Goal: Communication & Community: Share content

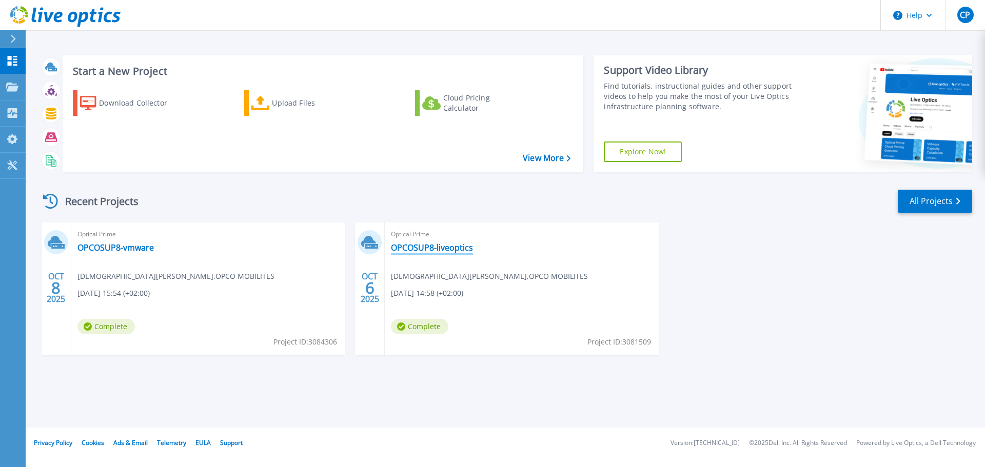
click at [415, 244] on link "OPCOSUP8-liveoptics" at bounding box center [432, 248] width 82 height 10
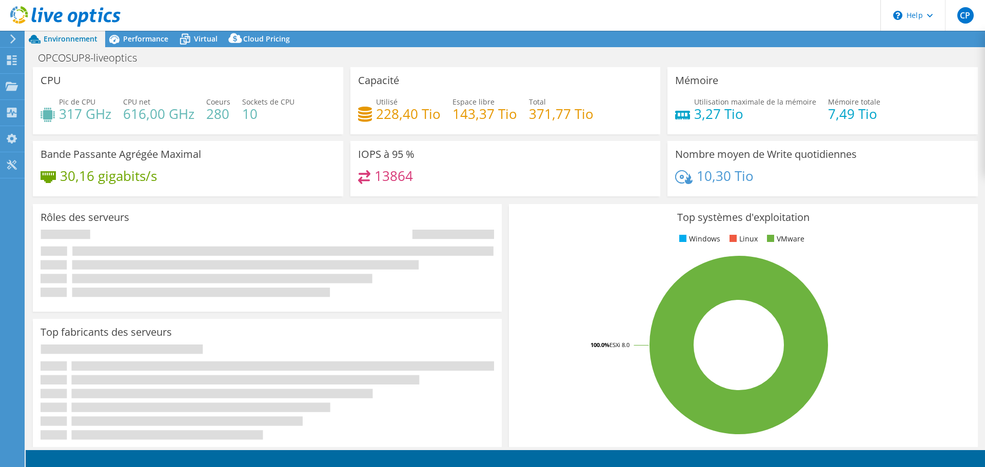
select select "USD"
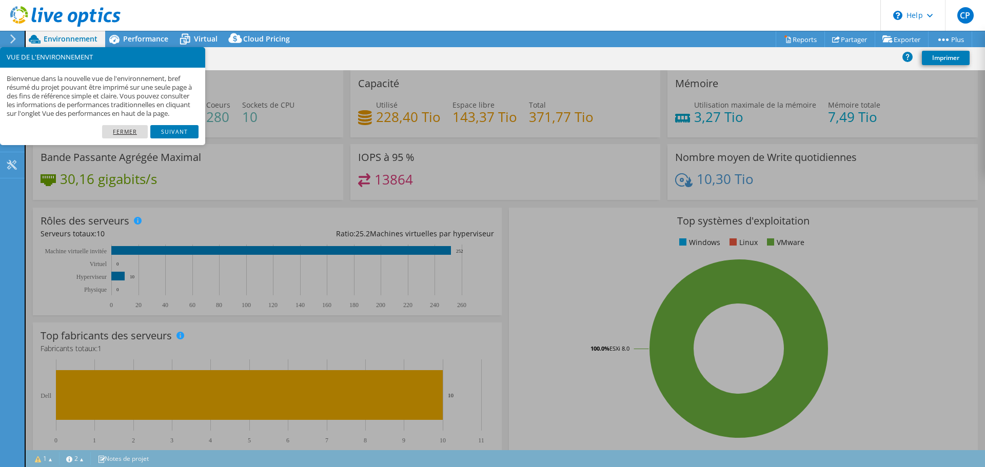
click at [119, 137] on link "Fermer" at bounding box center [125, 131] width 46 height 13
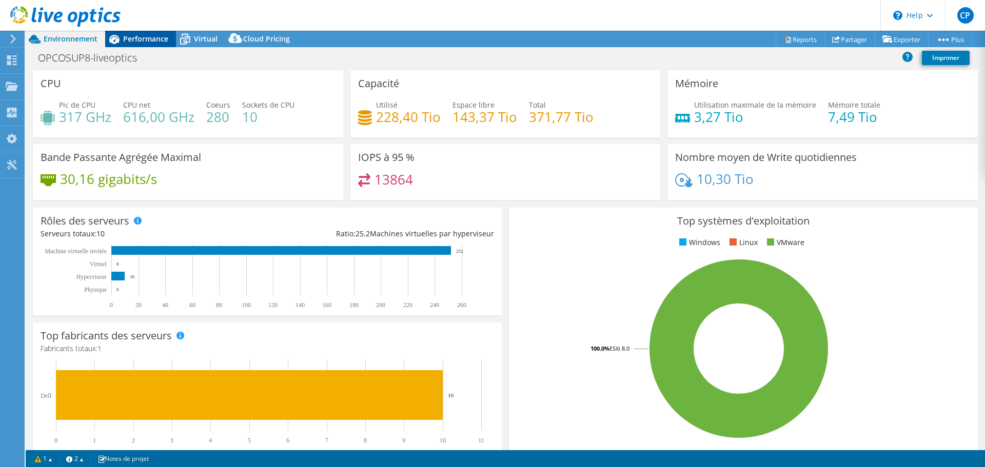
click at [146, 36] on span "Performance" at bounding box center [145, 39] width 45 height 10
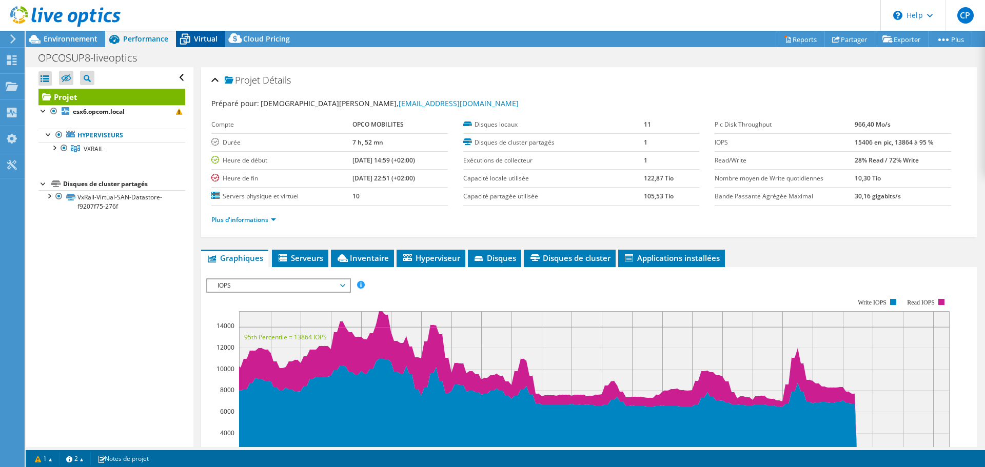
click at [198, 36] on span "Virtual" at bounding box center [206, 39] width 24 height 10
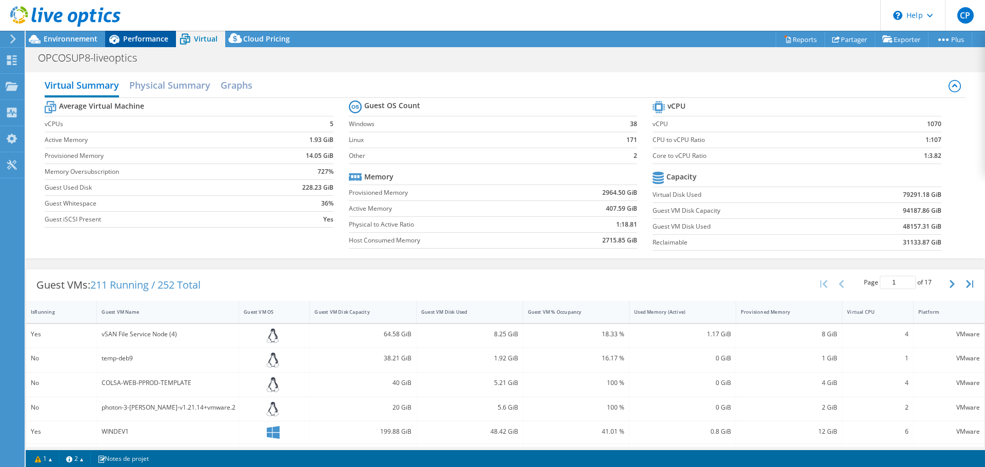
click at [155, 35] on span "Performance" at bounding box center [145, 39] width 45 height 10
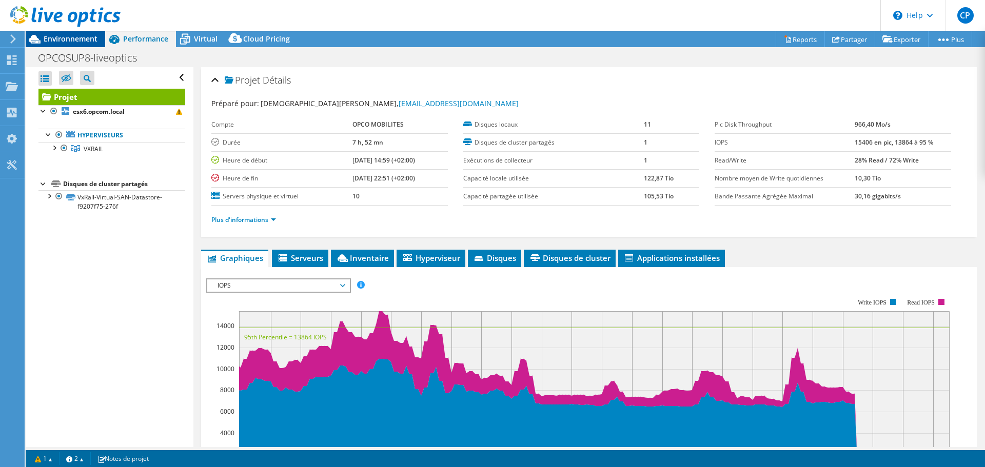
click at [77, 36] on span "Environnement" at bounding box center [71, 39] width 54 height 10
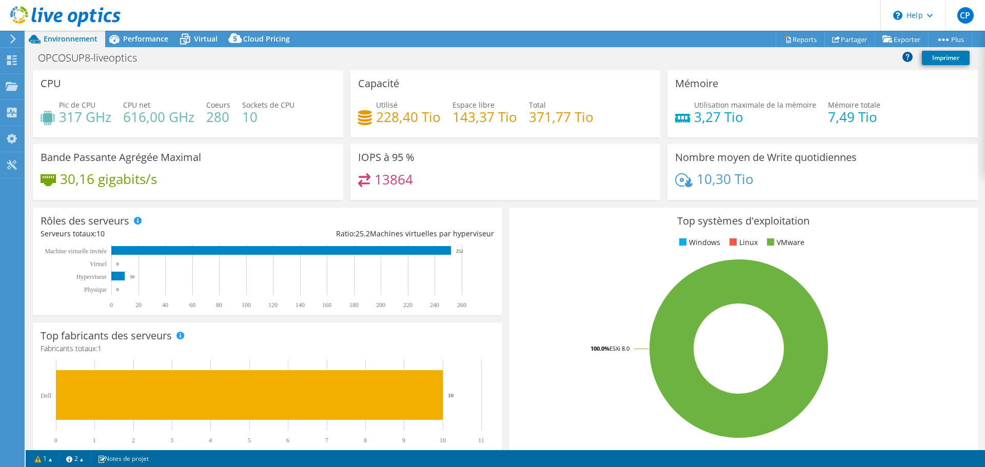
click at [906, 55] on icon at bounding box center [907, 56] width 10 height 10
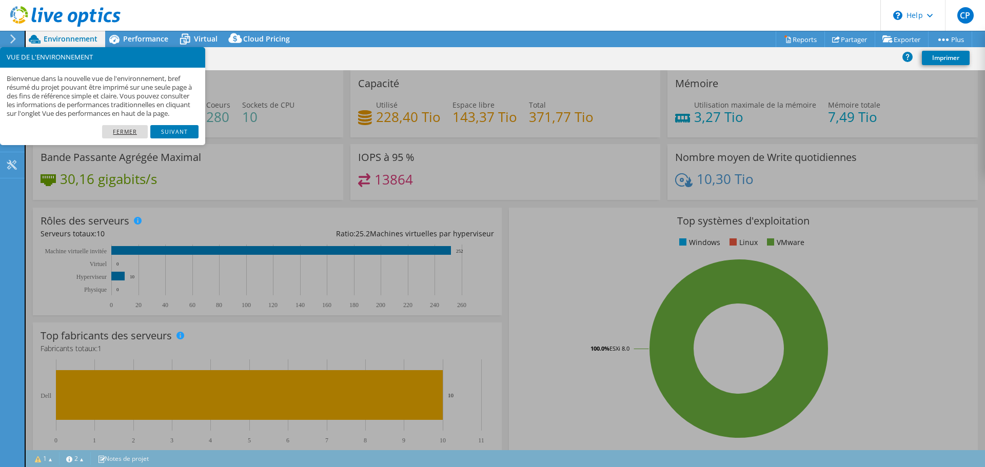
click at [126, 135] on link "Fermer" at bounding box center [125, 131] width 46 height 13
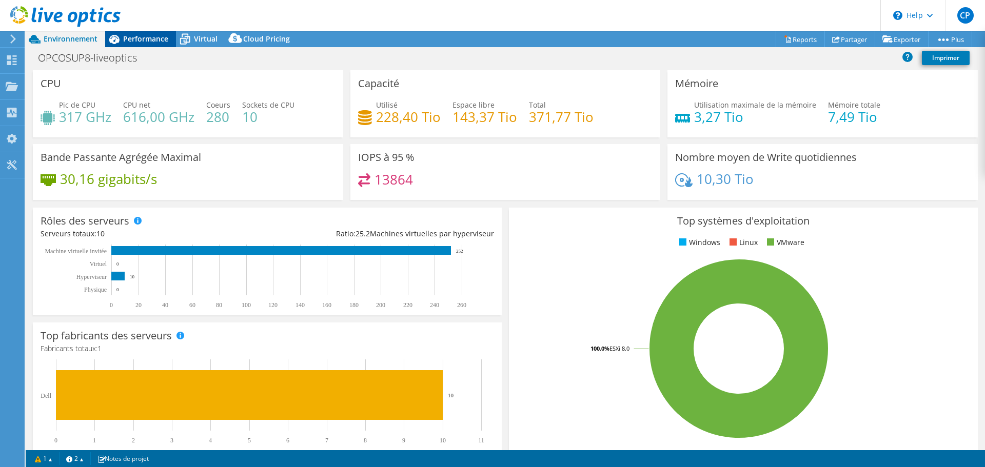
click at [130, 36] on span "Performance" at bounding box center [145, 39] width 45 height 10
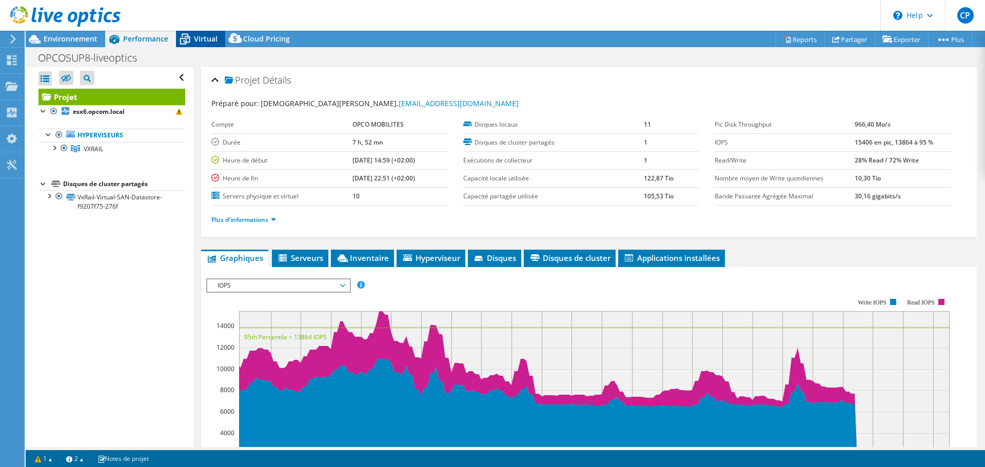
click at [209, 42] on span "Virtual" at bounding box center [206, 39] width 24 height 10
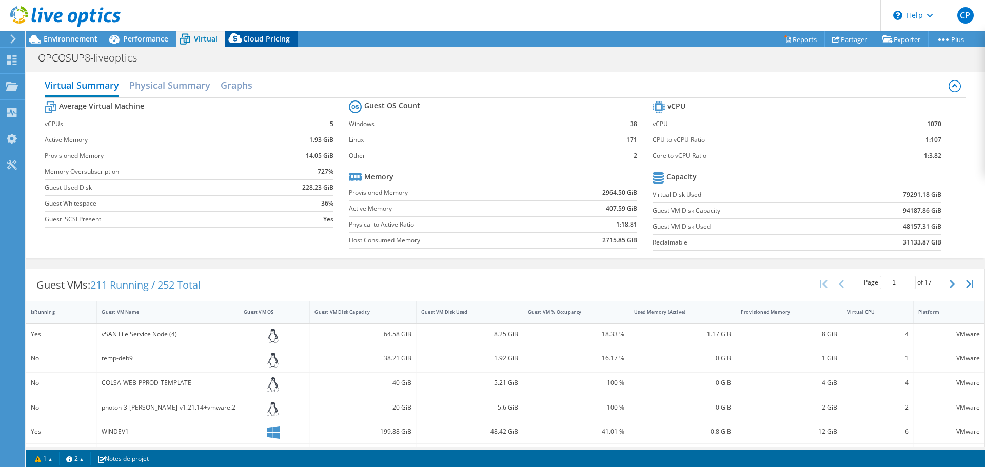
click at [246, 39] on span "Cloud Pricing" at bounding box center [266, 39] width 47 height 10
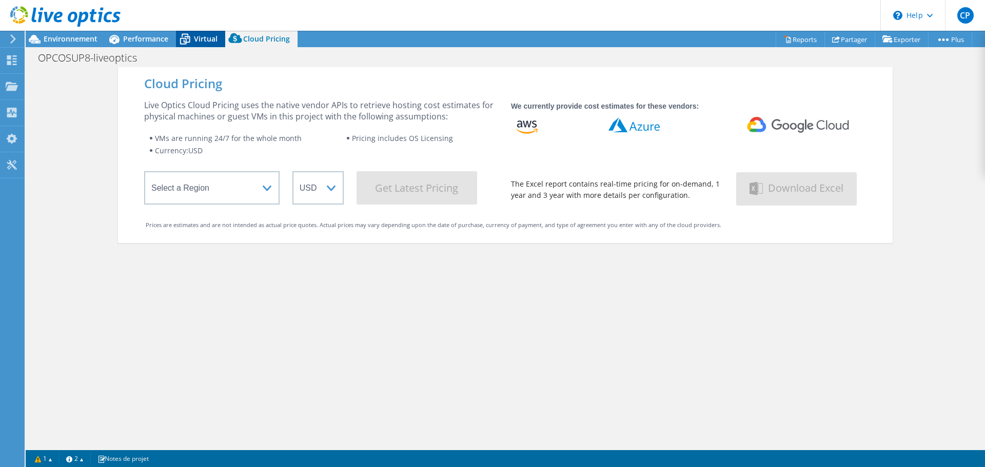
click at [201, 42] on span "Virtual" at bounding box center [206, 39] width 24 height 10
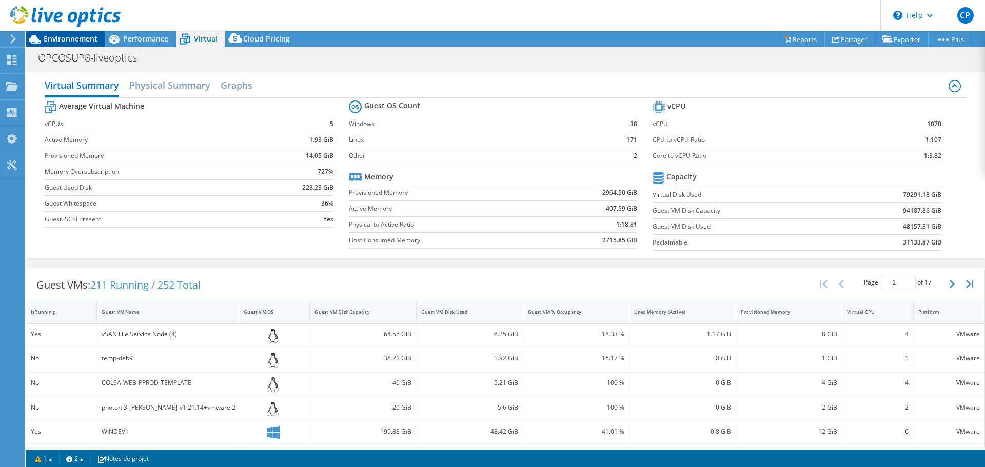
drag, startPoint x: 131, startPoint y: 36, endPoint x: 93, endPoint y: 39, distance: 38.1
click at [131, 35] on span "Performance" at bounding box center [145, 39] width 45 height 10
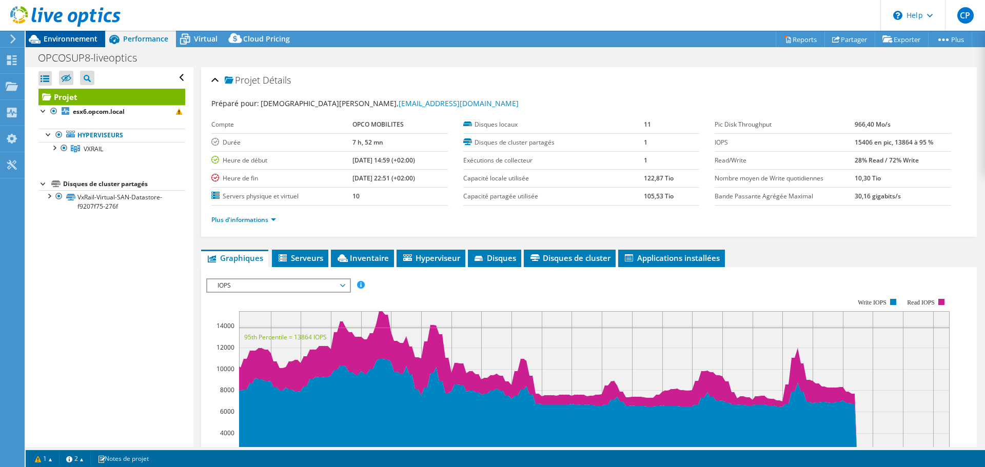
click at [66, 44] on div "Environnement" at bounding box center [65, 39] width 79 height 16
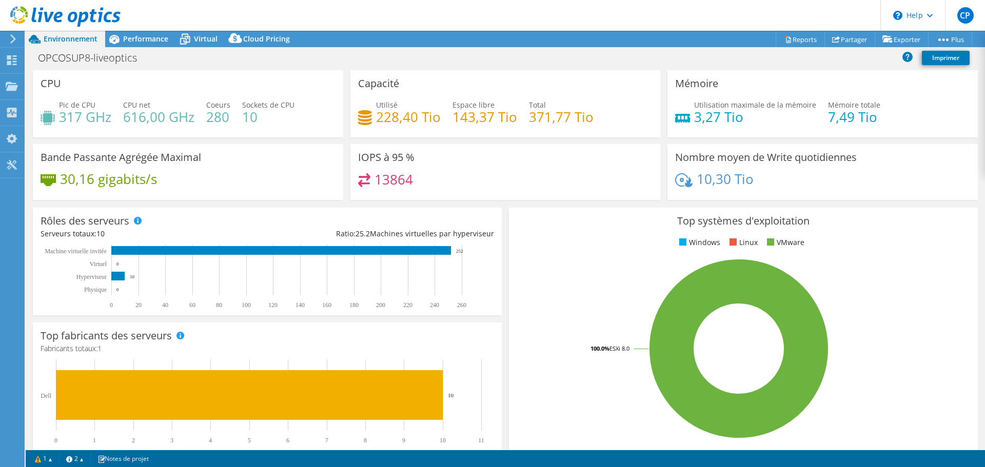
click at [13, 39] on icon at bounding box center [13, 38] width 8 height 9
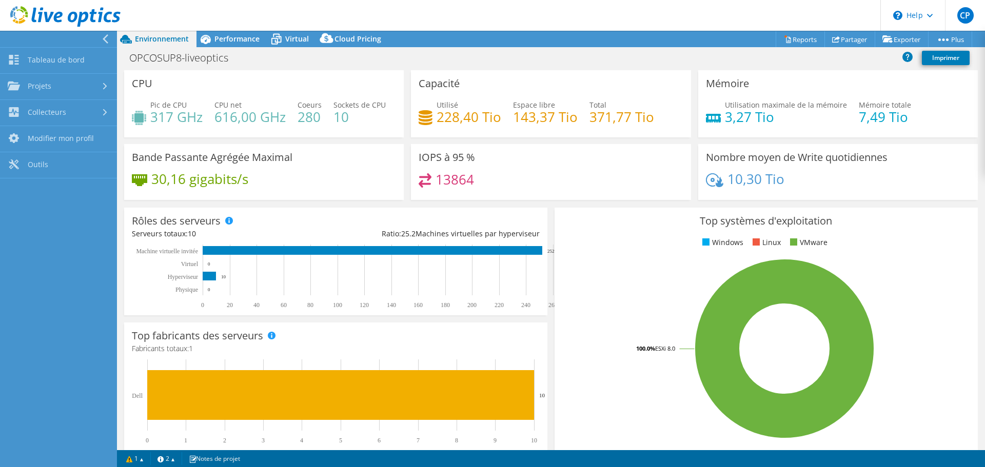
click at [104, 37] on icon at bounding box center [106, 38] width 8 height 9
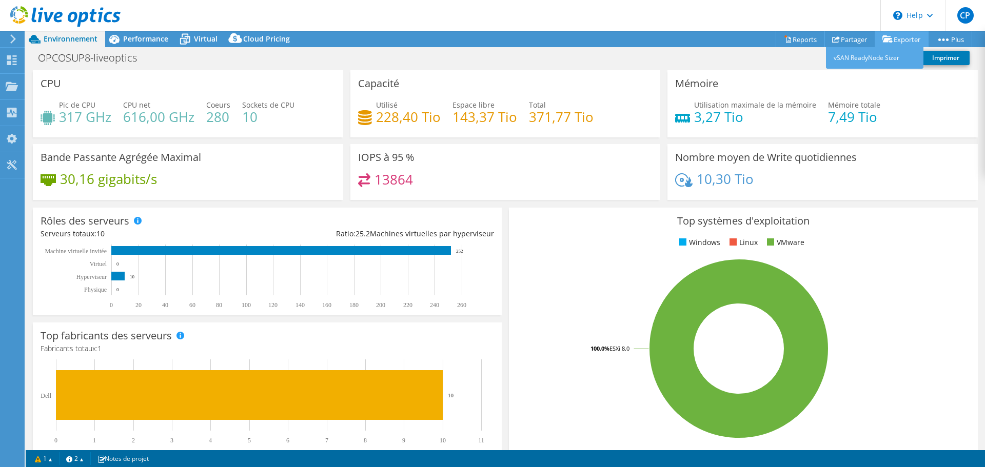
click at [892, 36] on link "Exporter" at bounding box center [901, 39] width 54 height 16
click at [868, 57] on link "vSAN ReadyNode Sizer" at bounding box center [874, 58] width 97 height 22
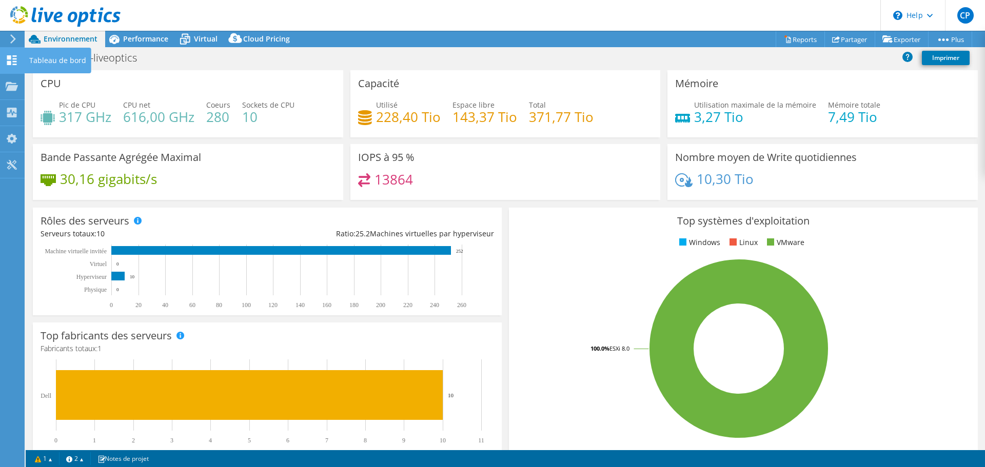
click at [7, 61] on icon at bounding box center [12, 60] width 12 height 10
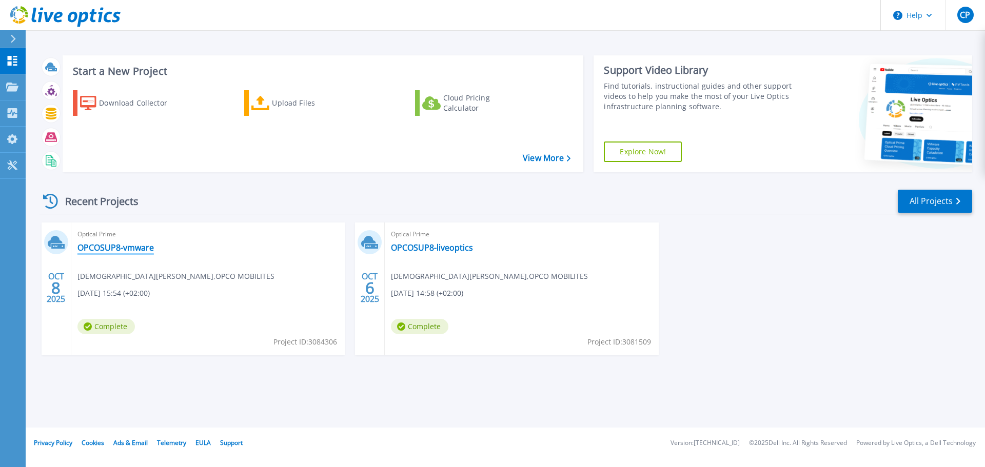
click at [114, 248] on link "OPCOSUP8-vmware" at bounding box center [115, 248] width 76 height 10
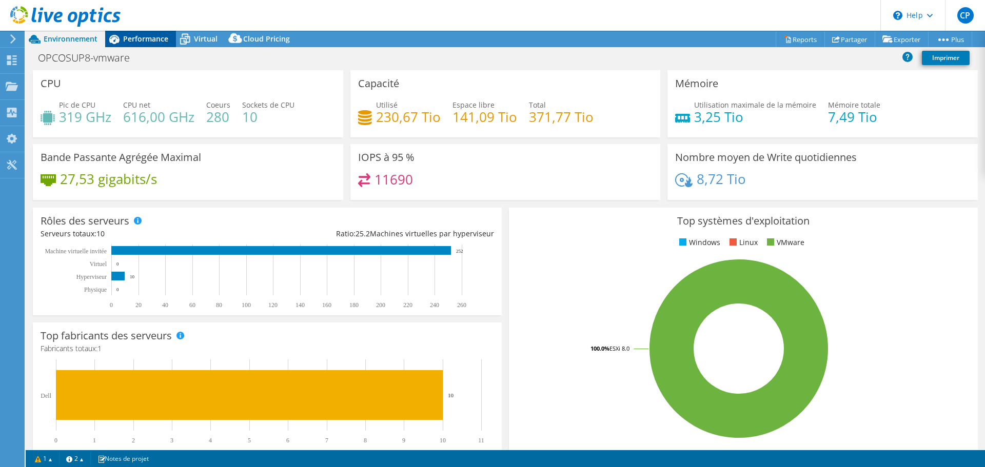
click at [137, 40] on span "Performance" at bounding box center [145, 39] width 45 height 10
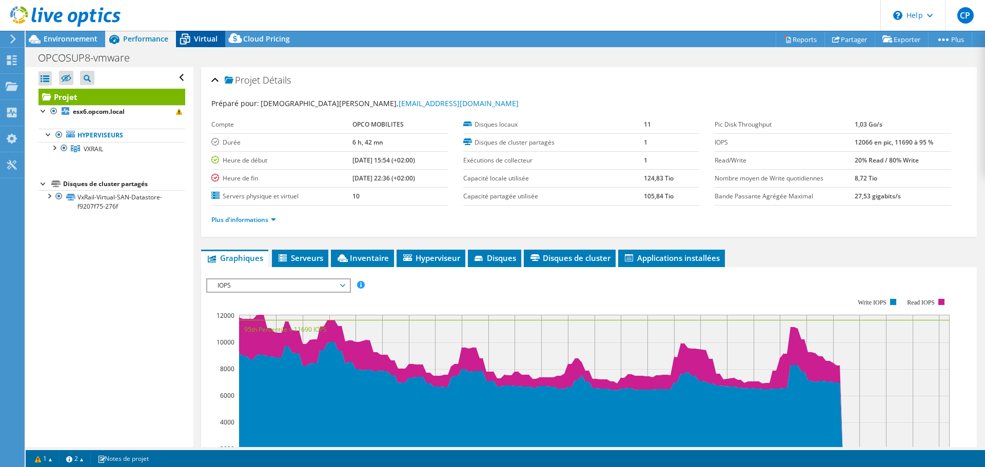
click at [201, 37] on span "Virtual" at bounding box center [206, 39] width 24 height 10
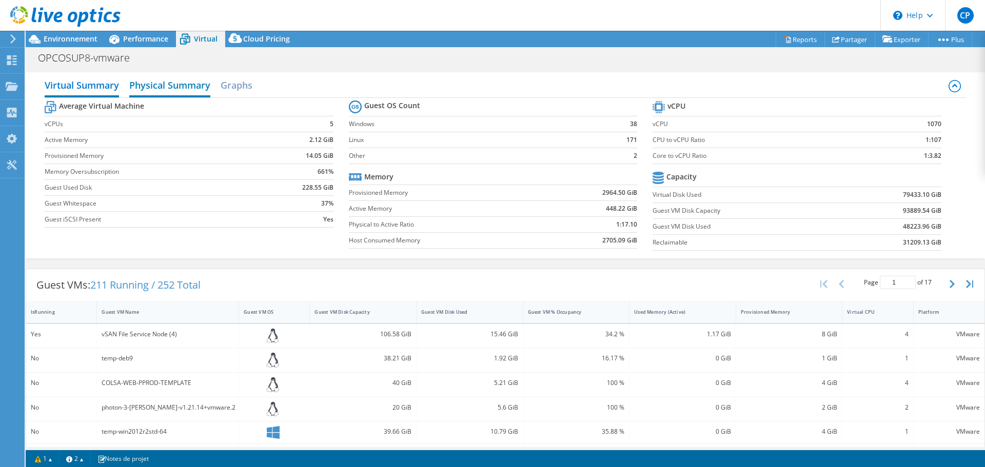
click at [153, 89] on h2 "Physical Summary" at bounding box center [169, 86] width 81 height 23
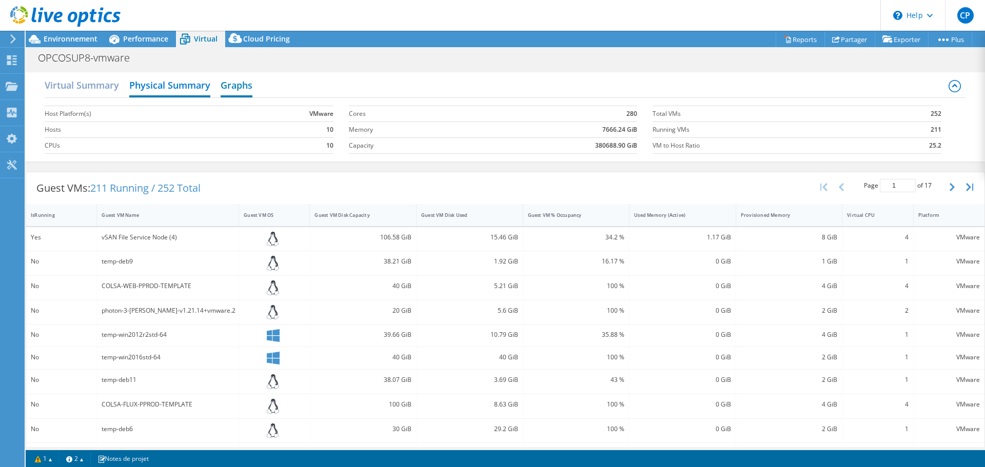
click at [235, 84] on h2 "Graphs" at bounding box center [237, 86] width 32 height 23
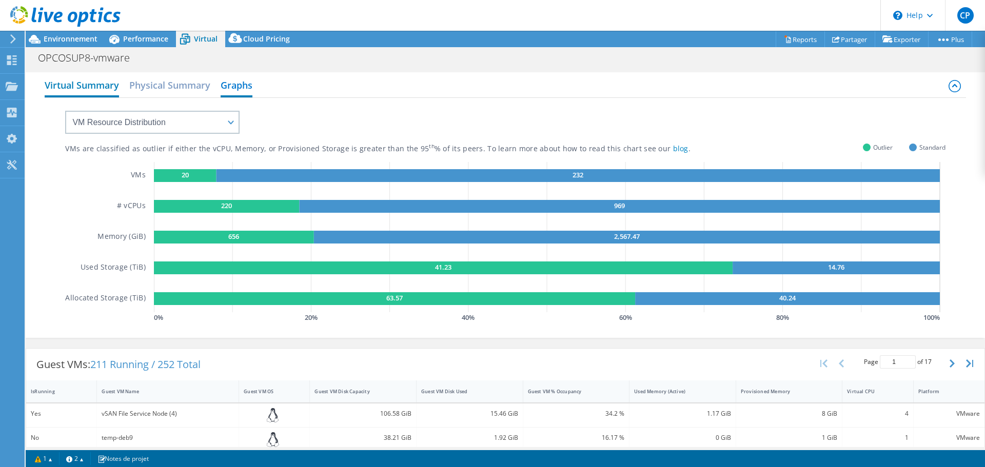
click at [104, 85] on h2 "Virtual Summary" at bounding box center [82, 86] width 74 height 23
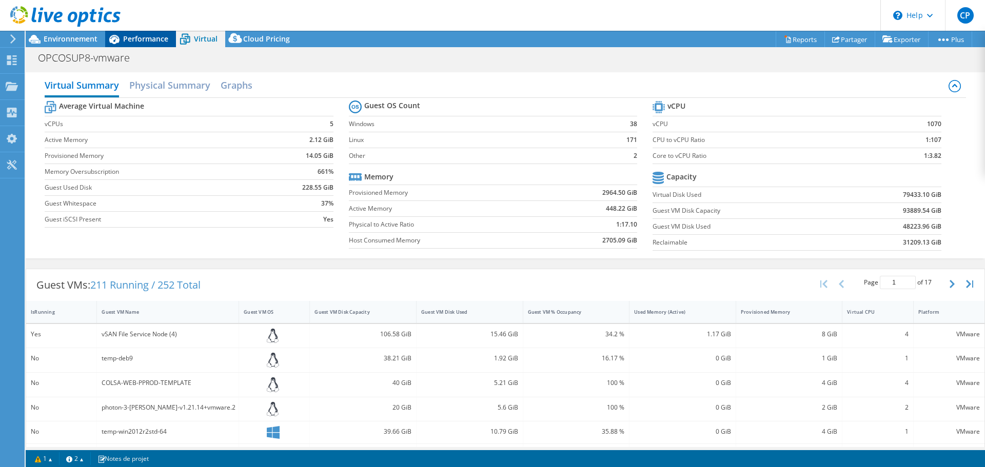
click at [130, 40] on span "Performance" at bounding box center [145, 39] width 45 height 10
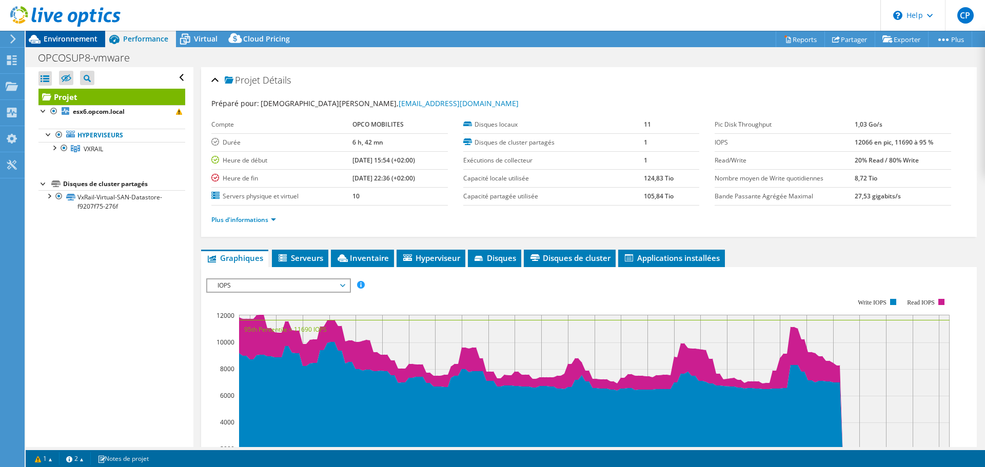
click at [77, 42] on span "Environnement" at bounding box center [71, 39] width 54 height 10
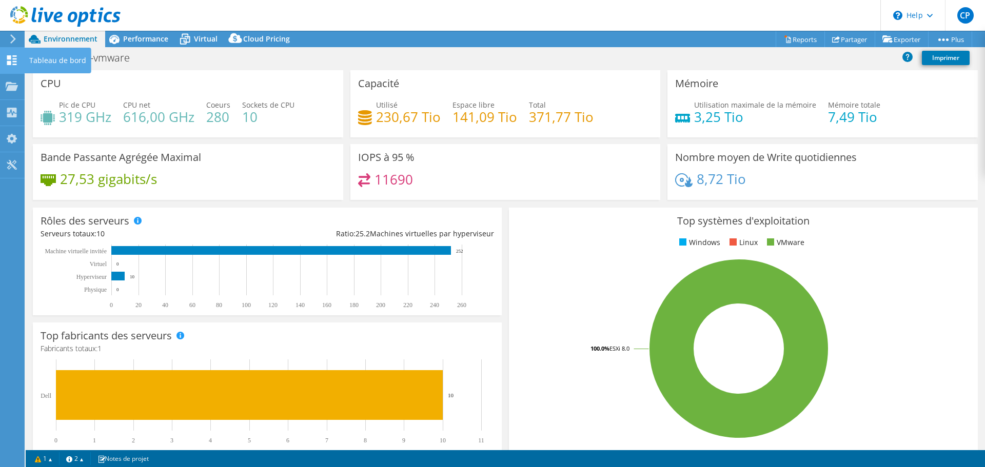
click at [10, 57] on use at bounding box center [12, 60] width 10 height 10
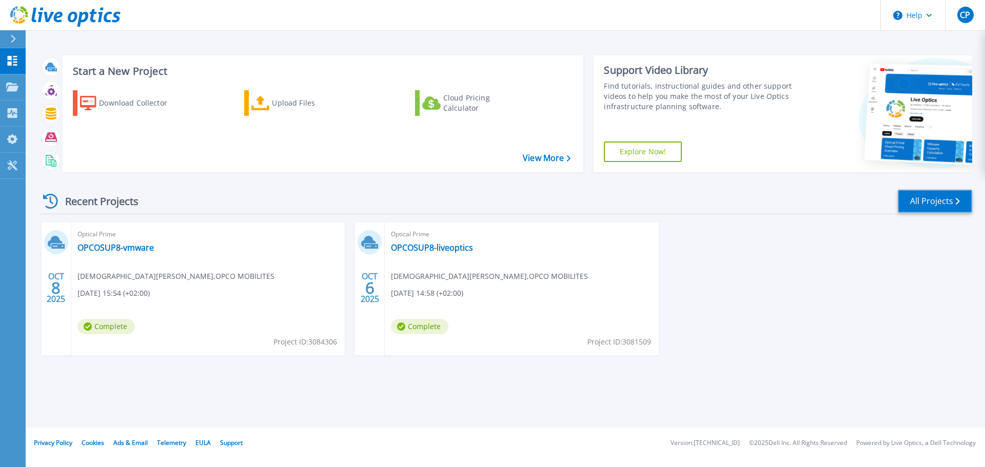
click at [928, 204] on link "All Projects" at bounding box center [934, 201] width 74 height 23
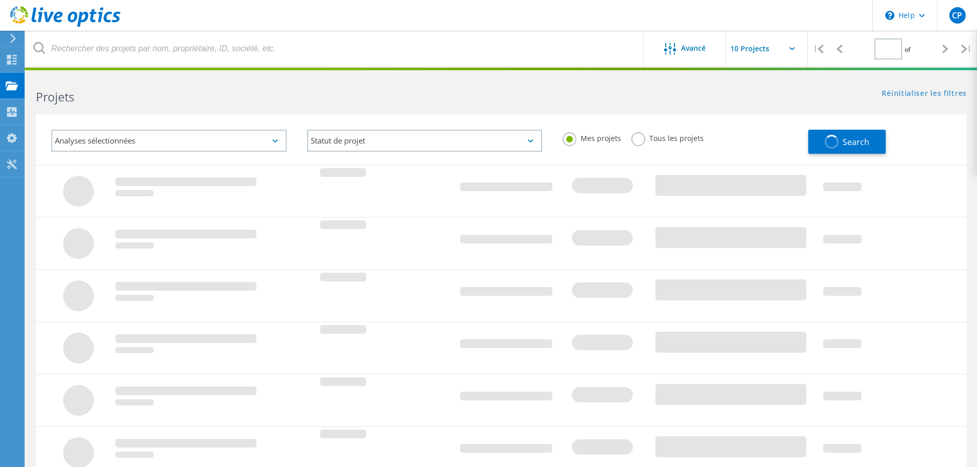
type input "1"
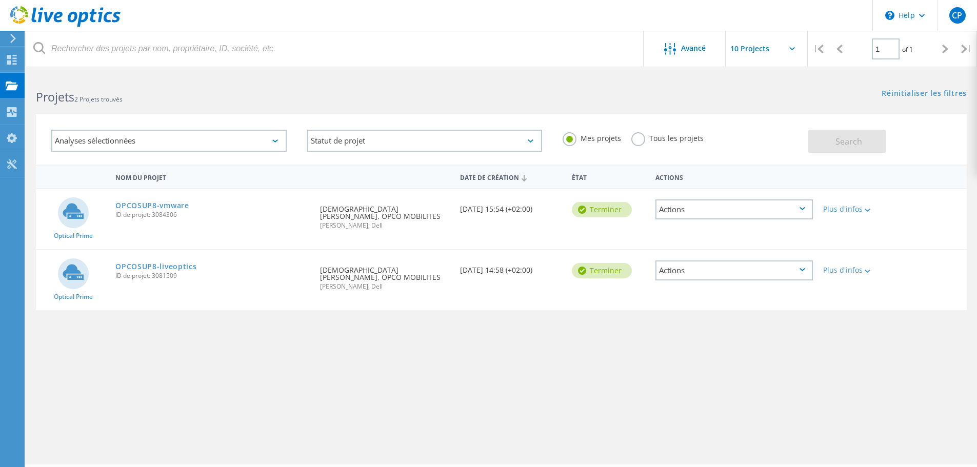
click at [806, 211] on div "Actions" at bounding box center [733, 209] width 157 height 20
click at [867, 209] on icon at bounding box center [868, 210] width 6 height 3
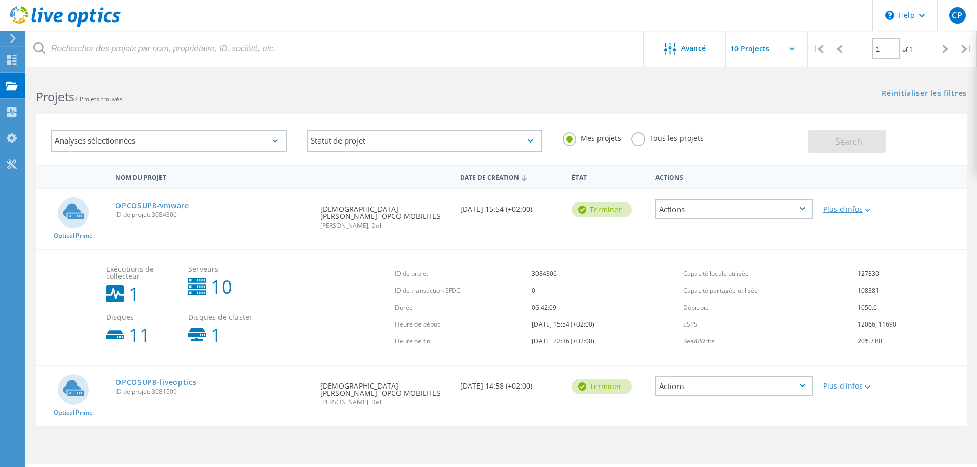
click at [868, 210] on icon at bounding box center [868, 210] width 6 height 3
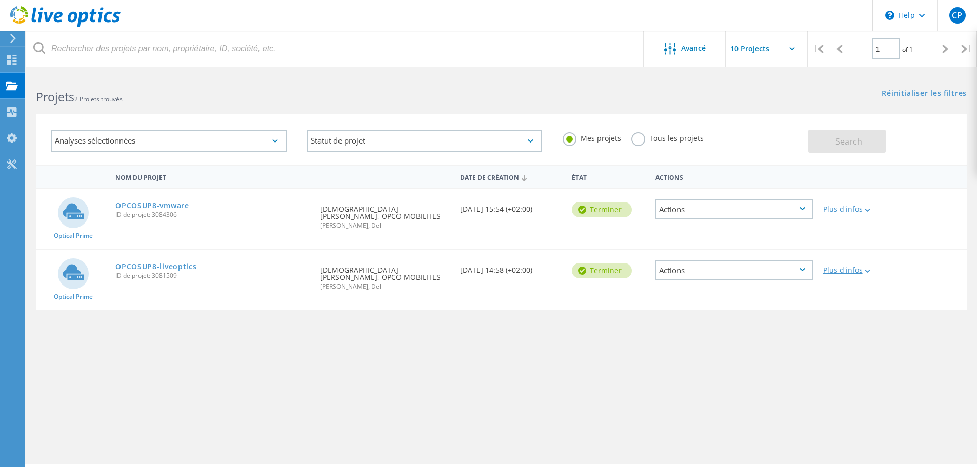
click at [842, 267] on div "Plus d'infos" at bounding box center [855, 270] width 64 height 7
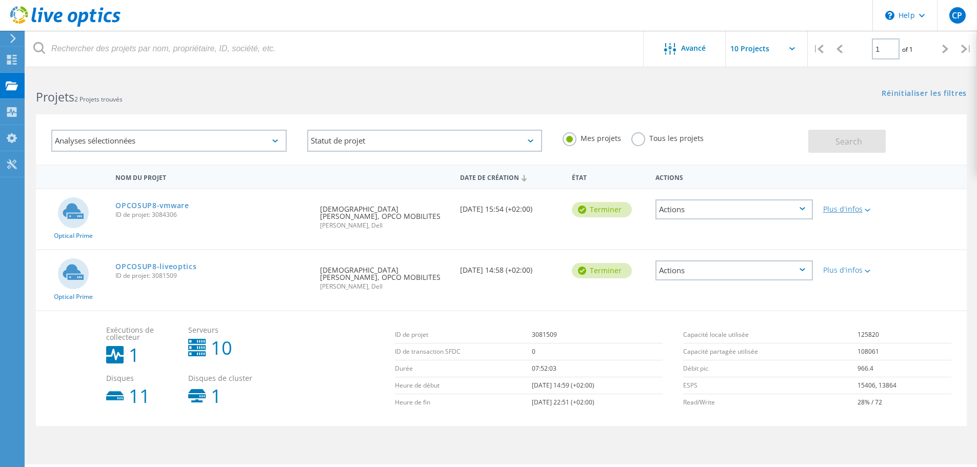
click at [837, 210] on div "Plus d'infos" at bounding box center [855, 209] width 64 height 7
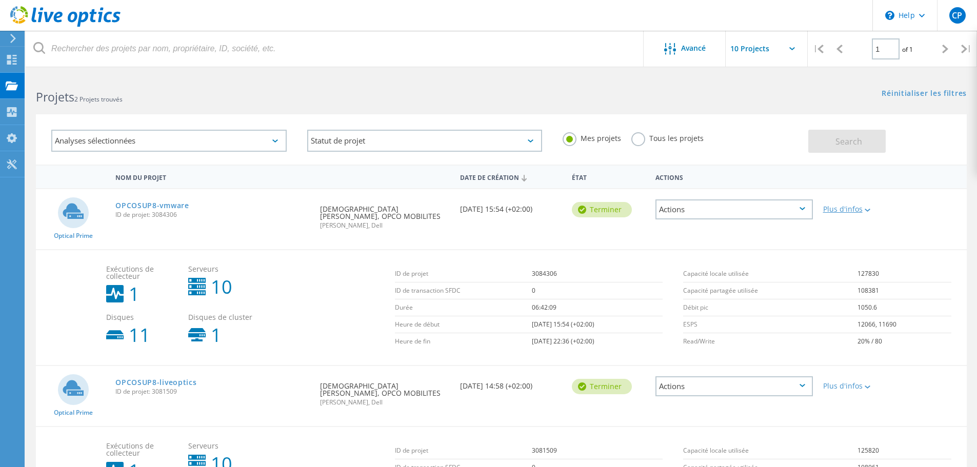
click at [842, 206] on div "Plus d'infos" at bounding box center [855, 209] width 64 height 7
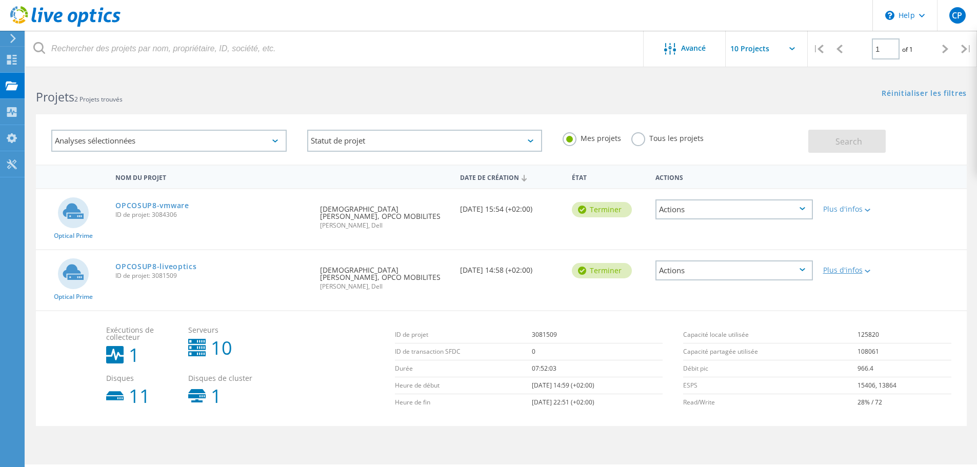
click at [841, 267] on div "Plus d'infos" at bounding box center [855, 270] width 64 height 7
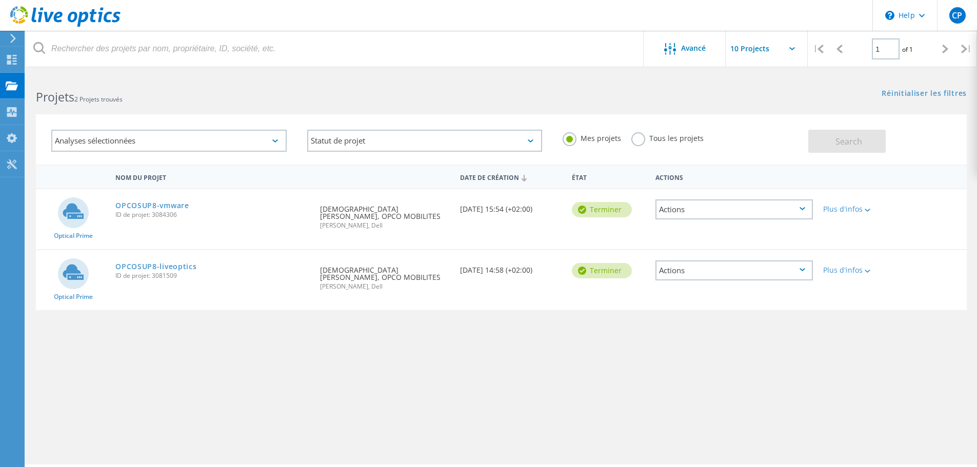
click at [800, 208] on icon at bounding box center [802, 208] width 6 height 3
click at [684, 216] on div "Partager" at bounding box center [733, 218] width 155 height 16
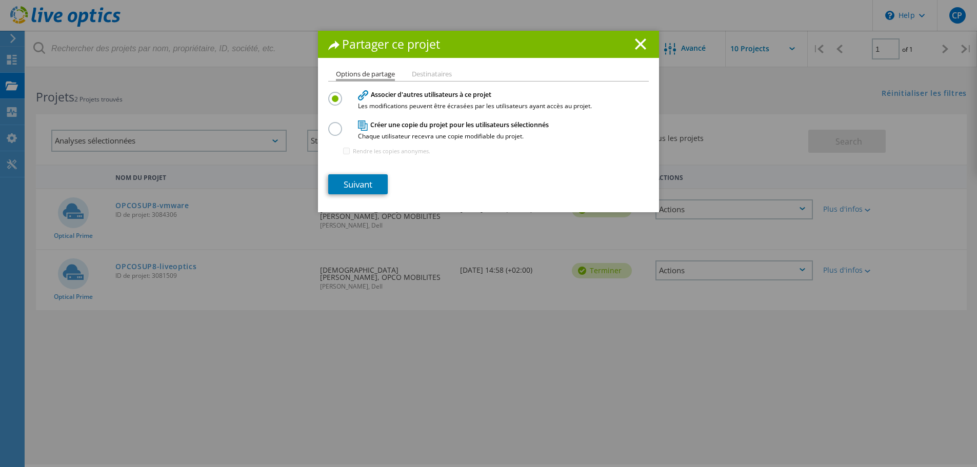
click at [418, 71] on li "Destinataires" at bounding box center [432, 75] width 40 height 8
click at [418, 74] on li "Destinataires" at bounding box center [432, 75] width 40 height 8
click at [506, 171] on section "Associer d'autres utilisateurs à ce projet Les modifications peuvent être écras…" at bounding box center [488, 141] width 321 height 105
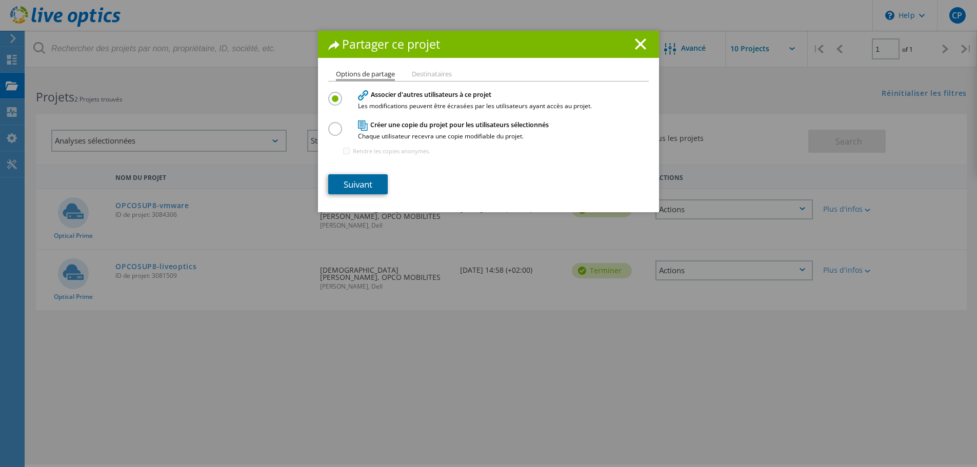
click at [339, 186] on link "Suivant" at bounding box center [357, 184] width 59 height 20
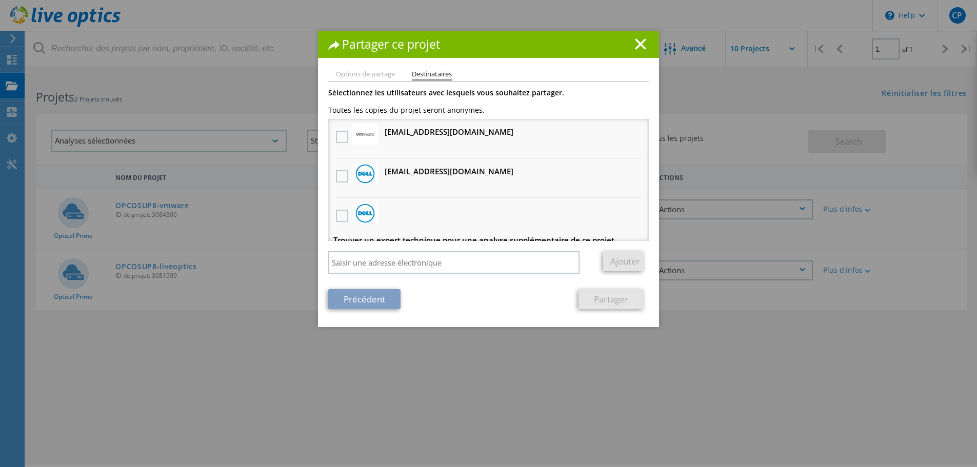
scroll to position [11, 0]
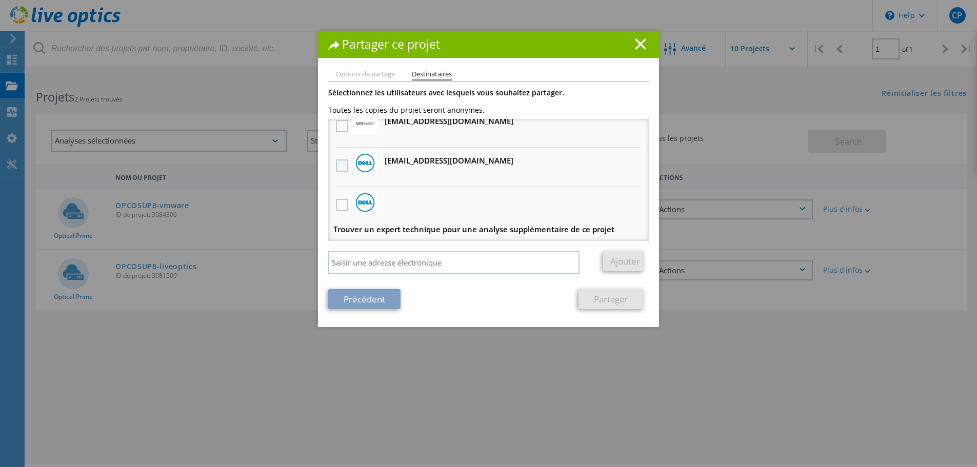
click at [338, 162] on label at bounding box center [343, 165] width 15 height 12
click at [0, 0] on input "checkbox" at bounding box center [0, 0] width 0 height 0
